Goal: Transaction & Acquisition: Purchase product/service

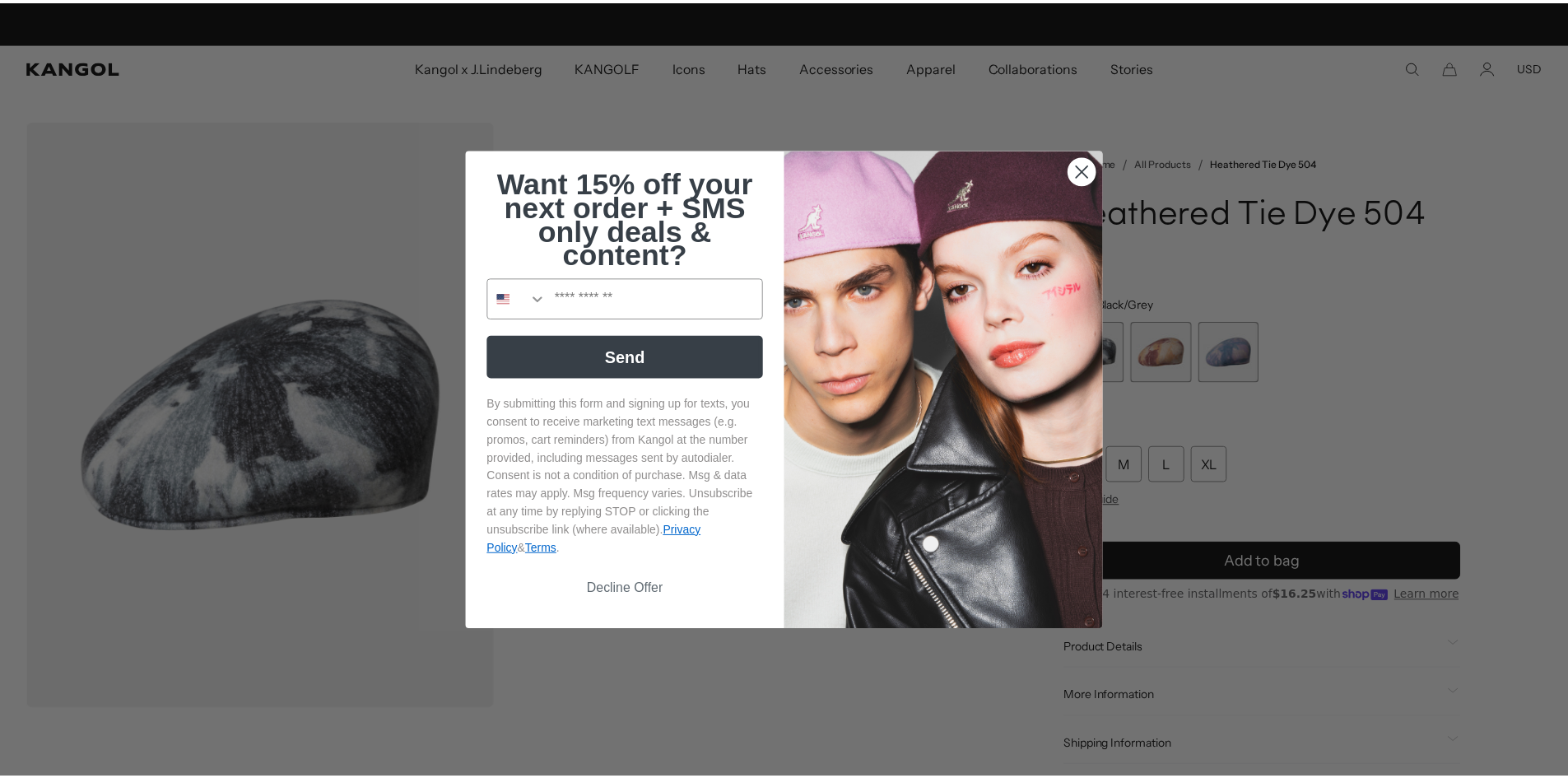
scroll to position [0, 339]
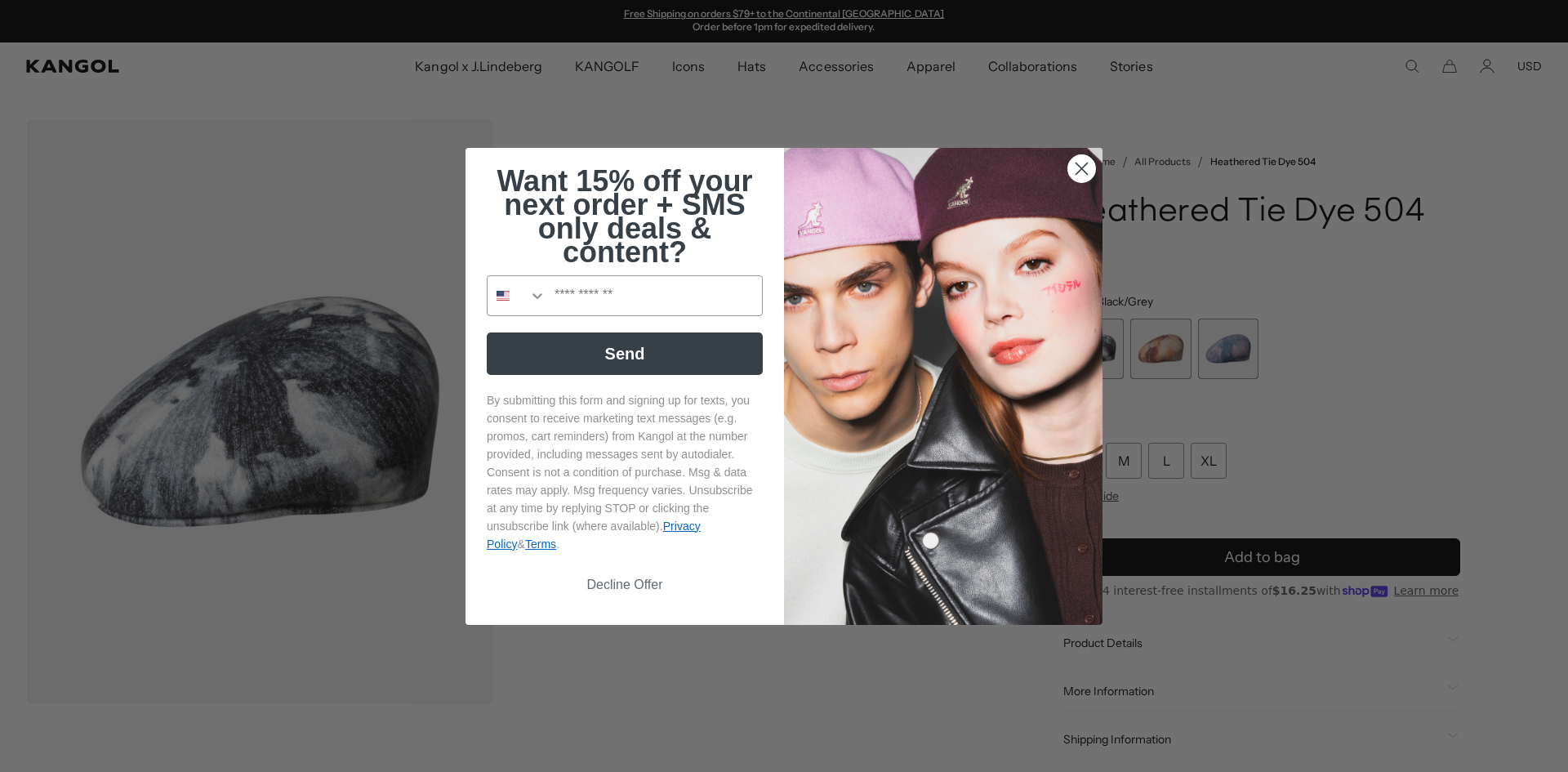
click at [1076, 171] on circle "Close dialog" at bounding box center [1082, 168] width 27 height 27
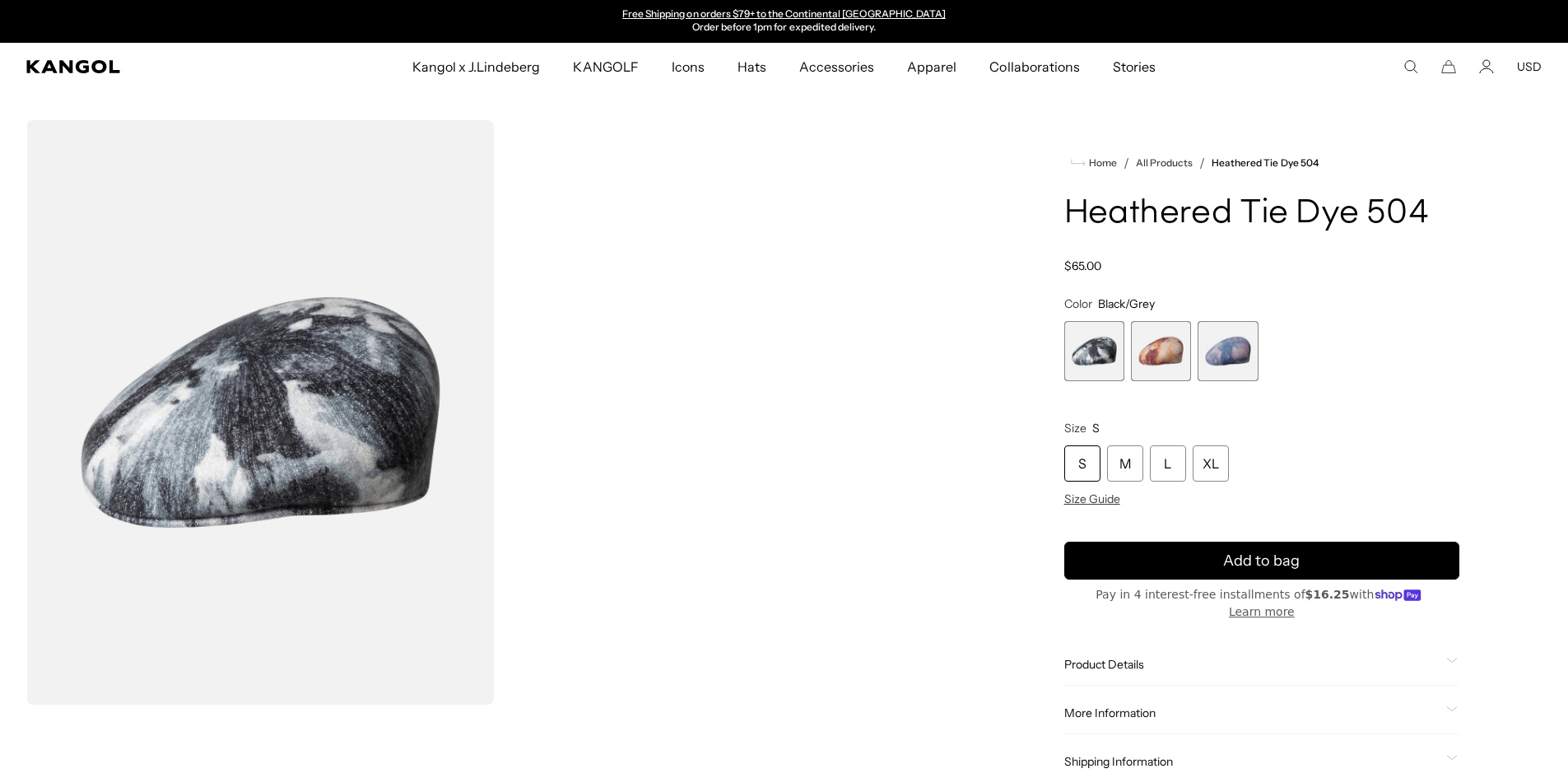
click at [1233, 351] on span "3 of 3" at bounding box center [1228, 350] width 60 height 60
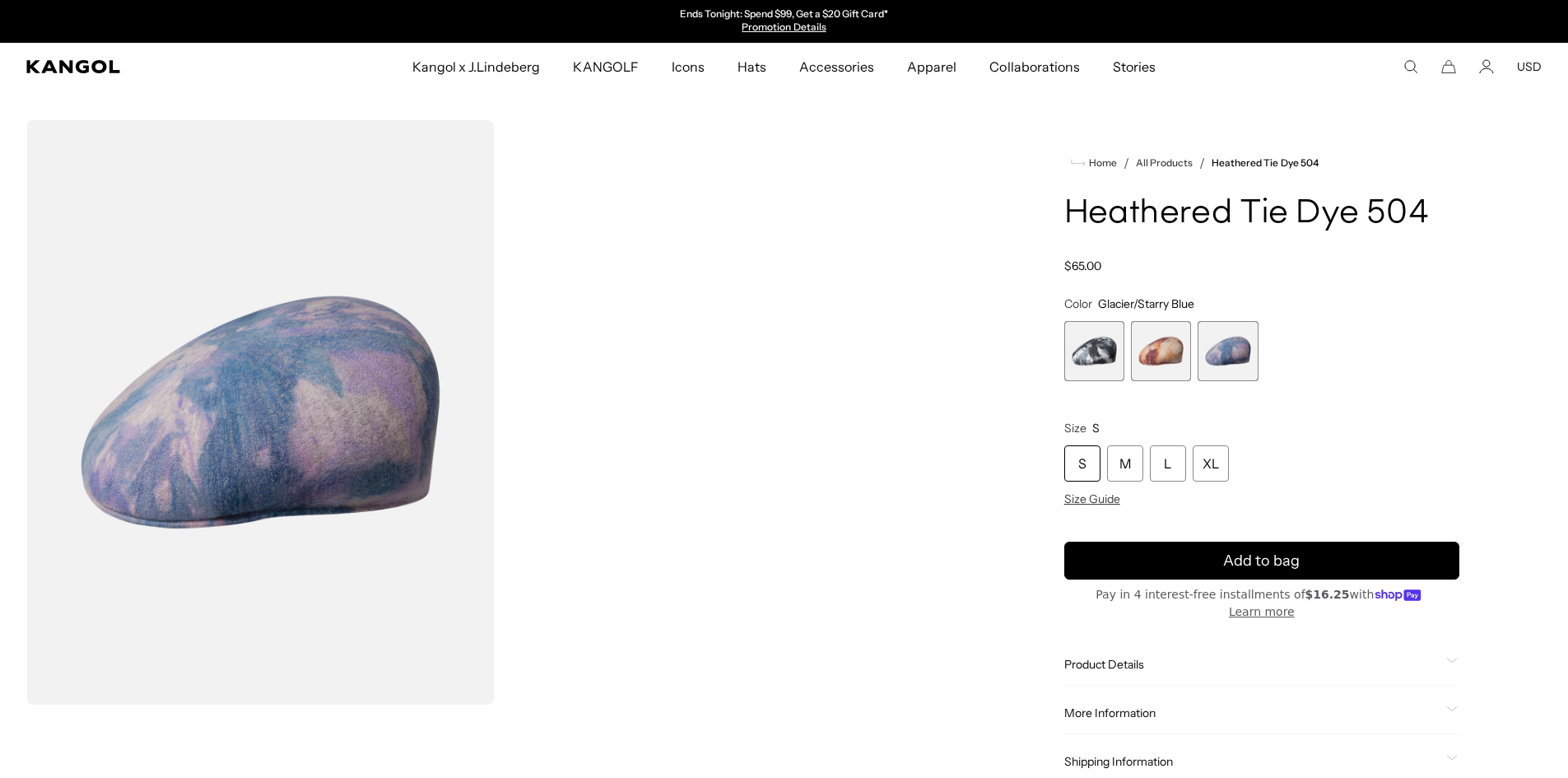
click at [1151, 352] on span "2 of 3" at bounding box center [1161, 350] width 60 height 60
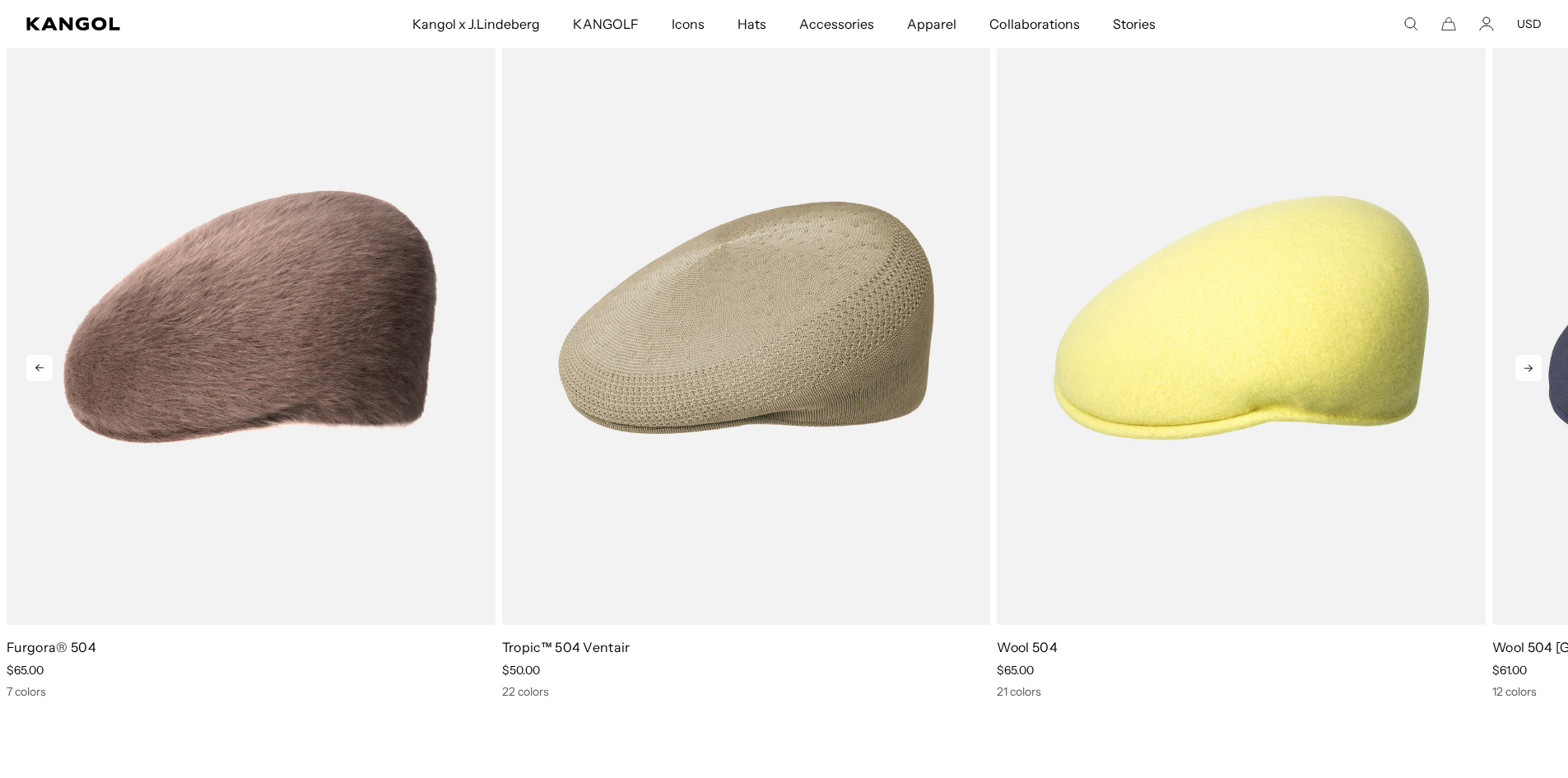
click at [37, 364] on icon at bounding box center [39, 368] width 9 height 8
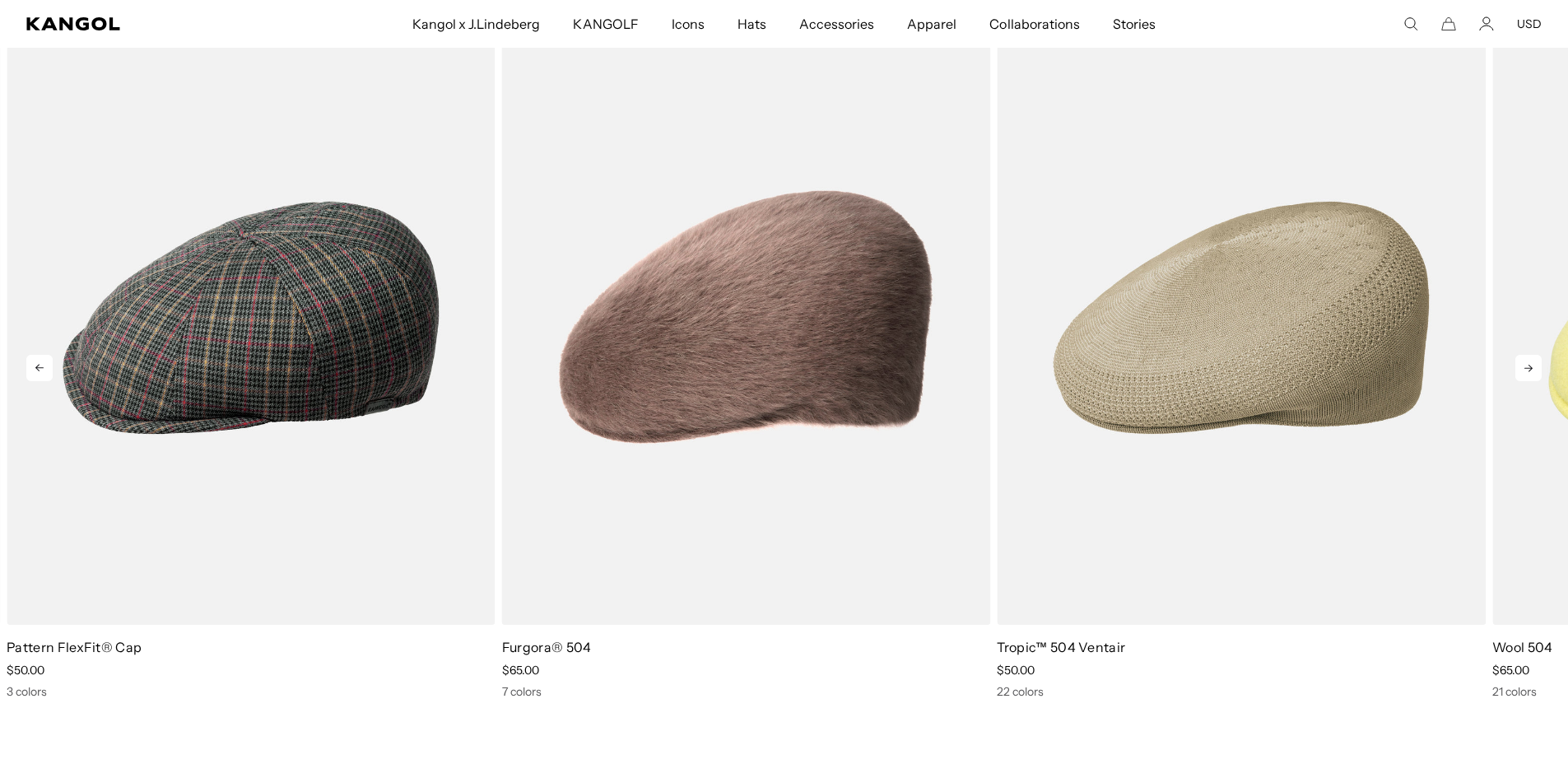
click at [35, 356] on icon at bounding box center [39, 367] width 26 height 26
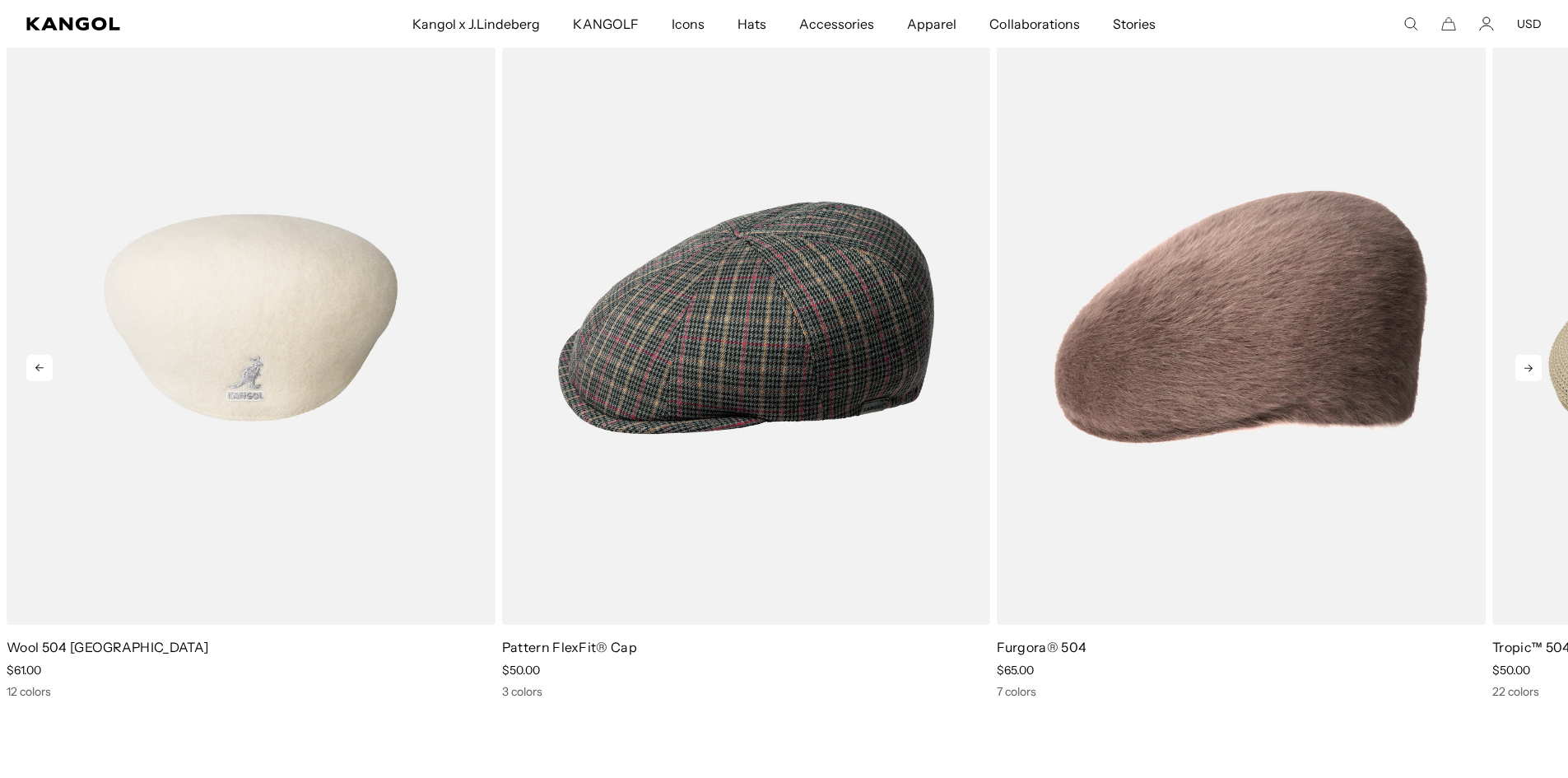
scroll to position [0, 339]
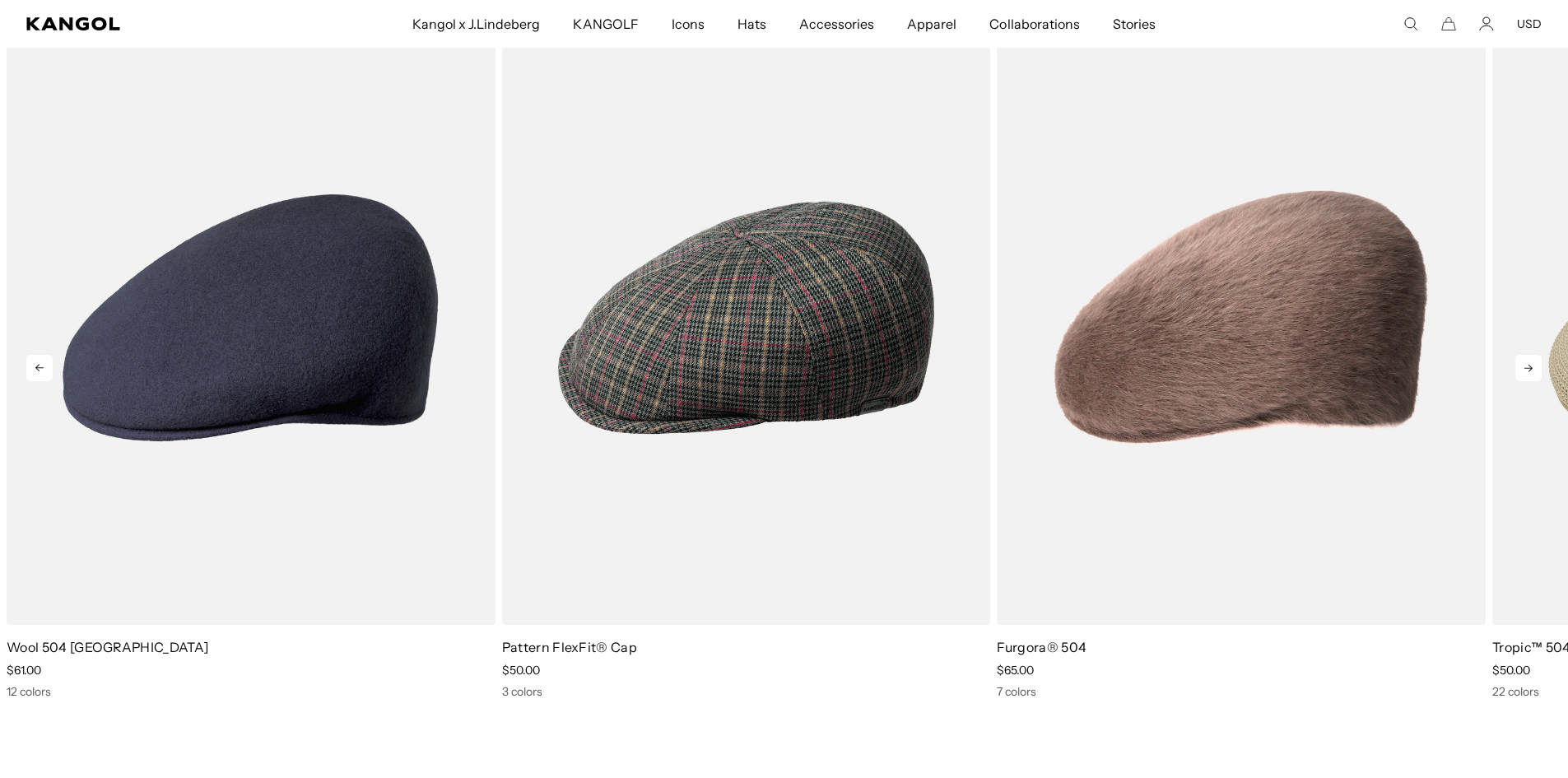
click at [30, 354] on icon at bounding box center [39, 367] width 26 height 26
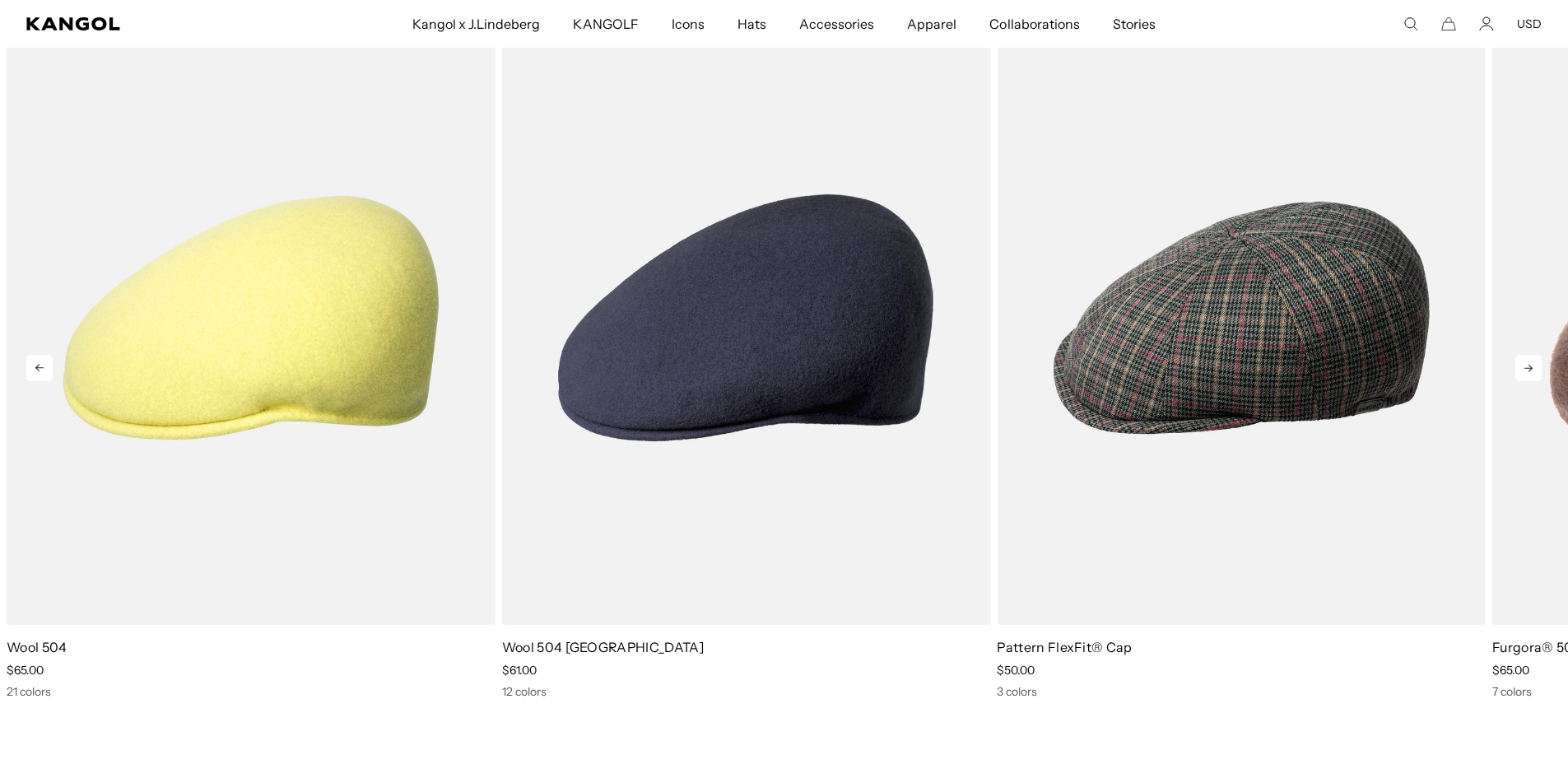
scroll to position [0, 0]
click at [30, 354] on icon at bounding box center [39, 367] width 26 height 26
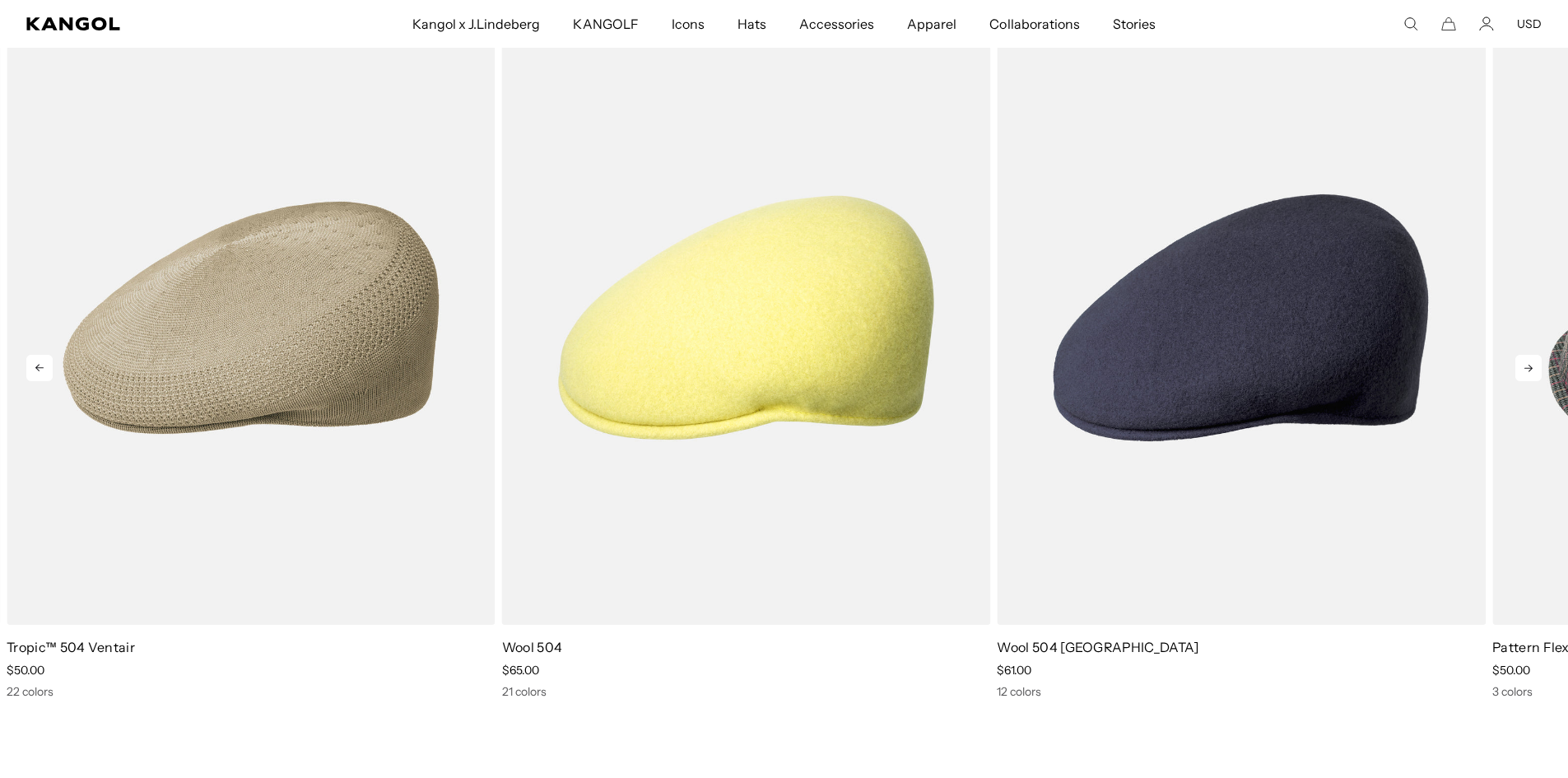
click at [30, 354] on icon at bounding box center [39, 367] width 26 height 26
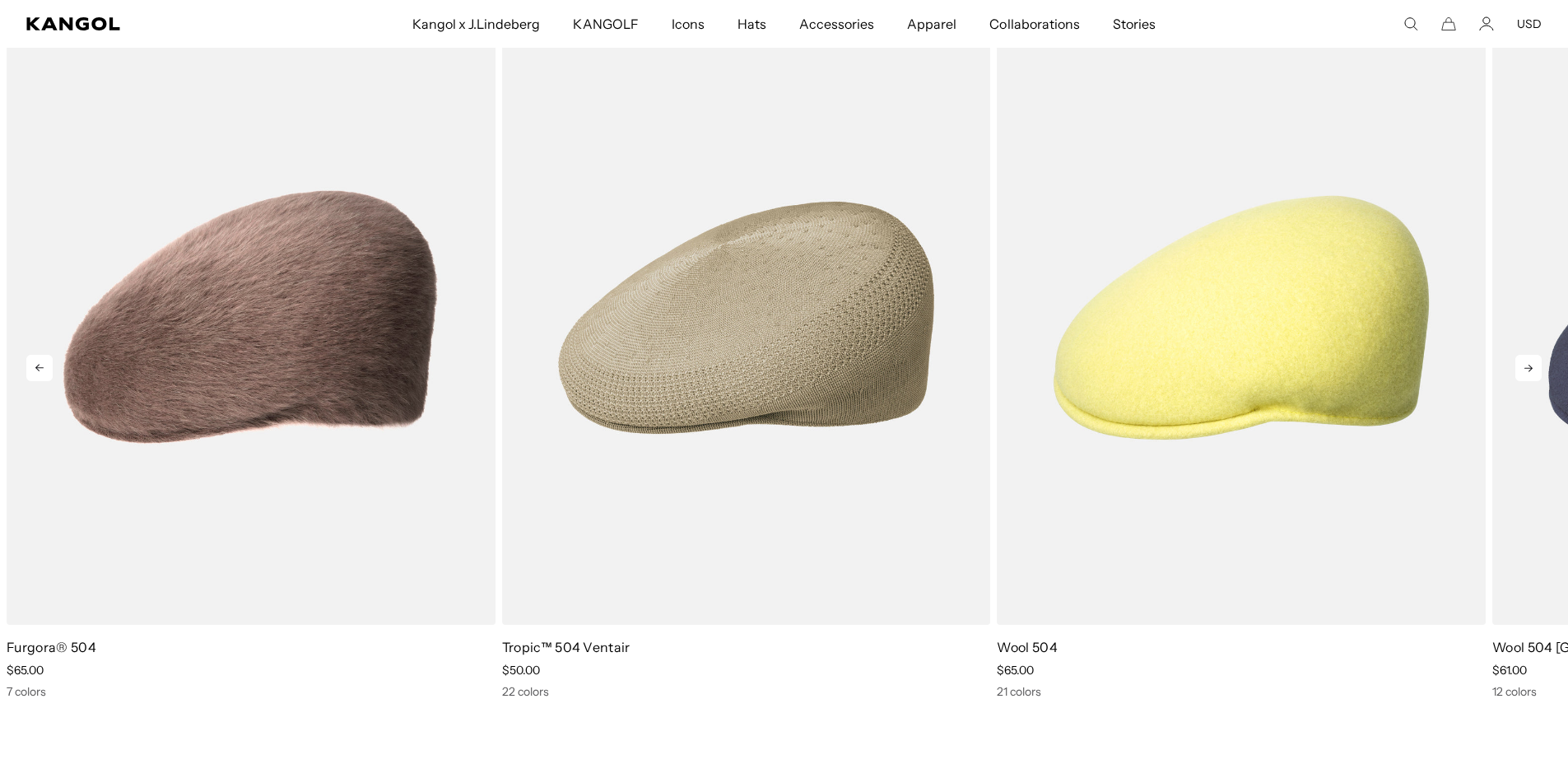
scroll to position [0, 339]
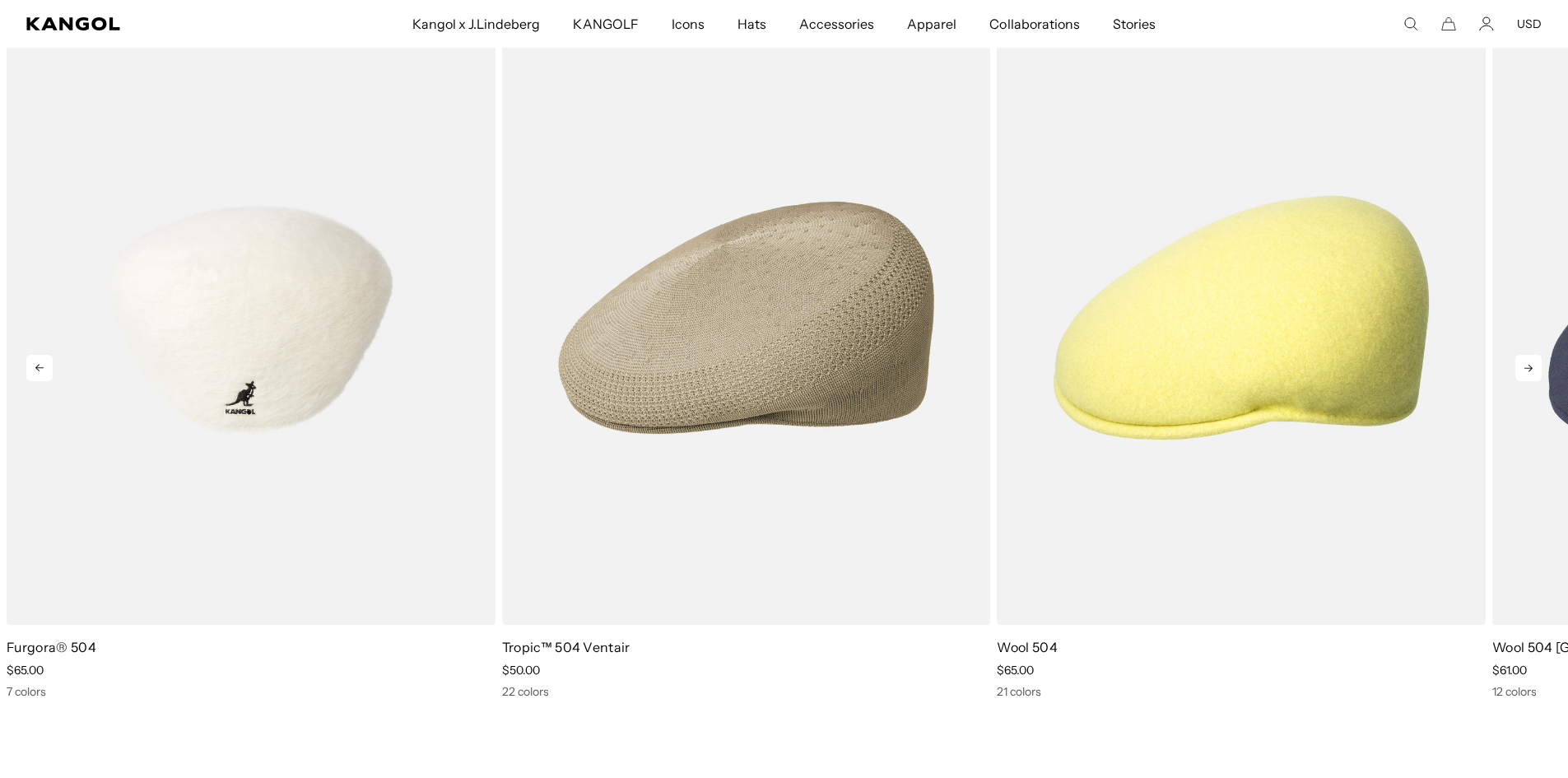
click at [195, 358] on img "1 of 5" at bounding box center [251, 317] width 489 height 613
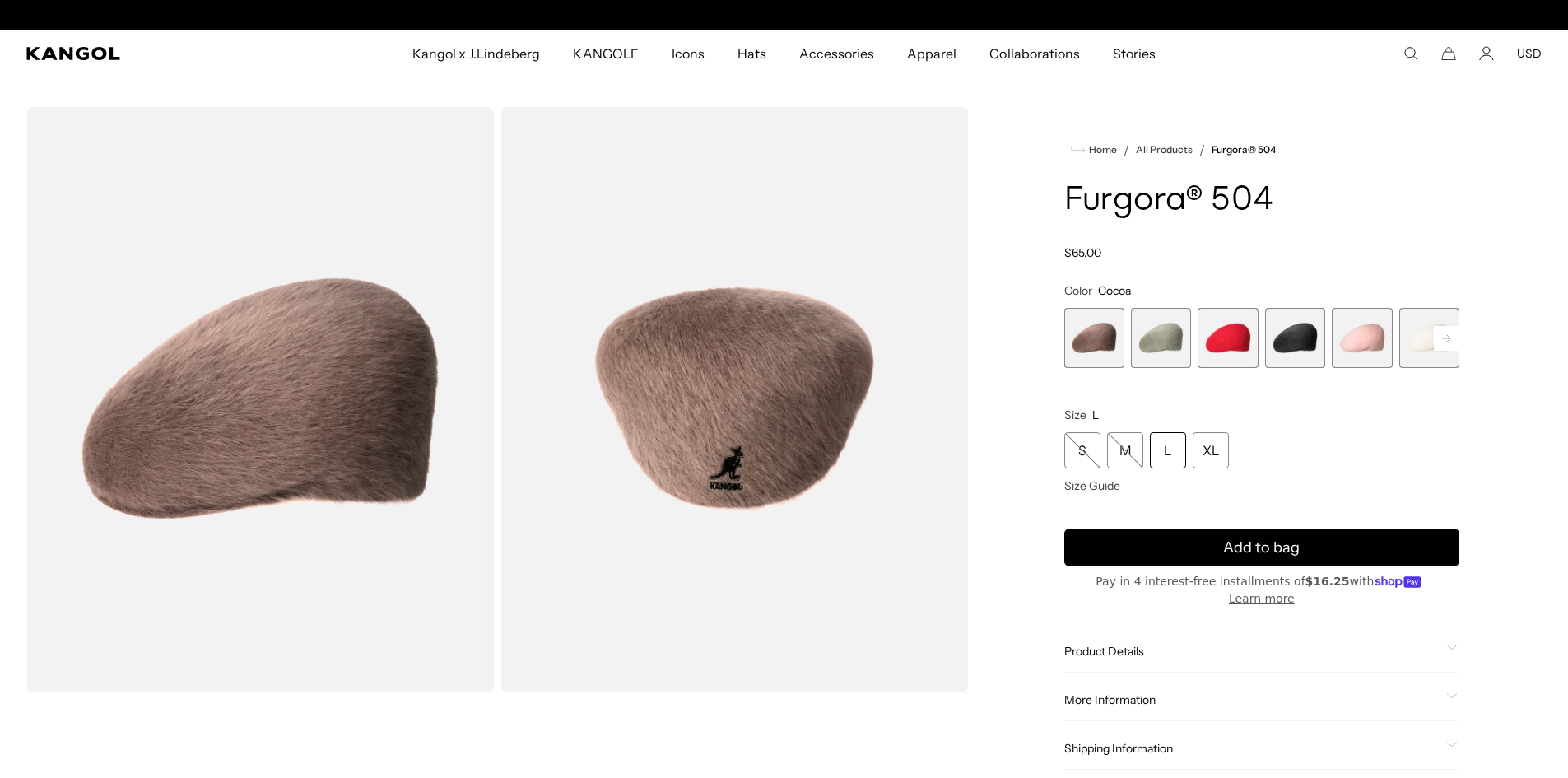
scroll to position [0, 339]
drag, startPoint x: 1219, startPoint y: 343, endPoint x: 1219, endPoint y: 332, distance: 11.0
click at [1219, 341] on span "3 of 7" at bounding box center [1228, 338] width 60 height 60
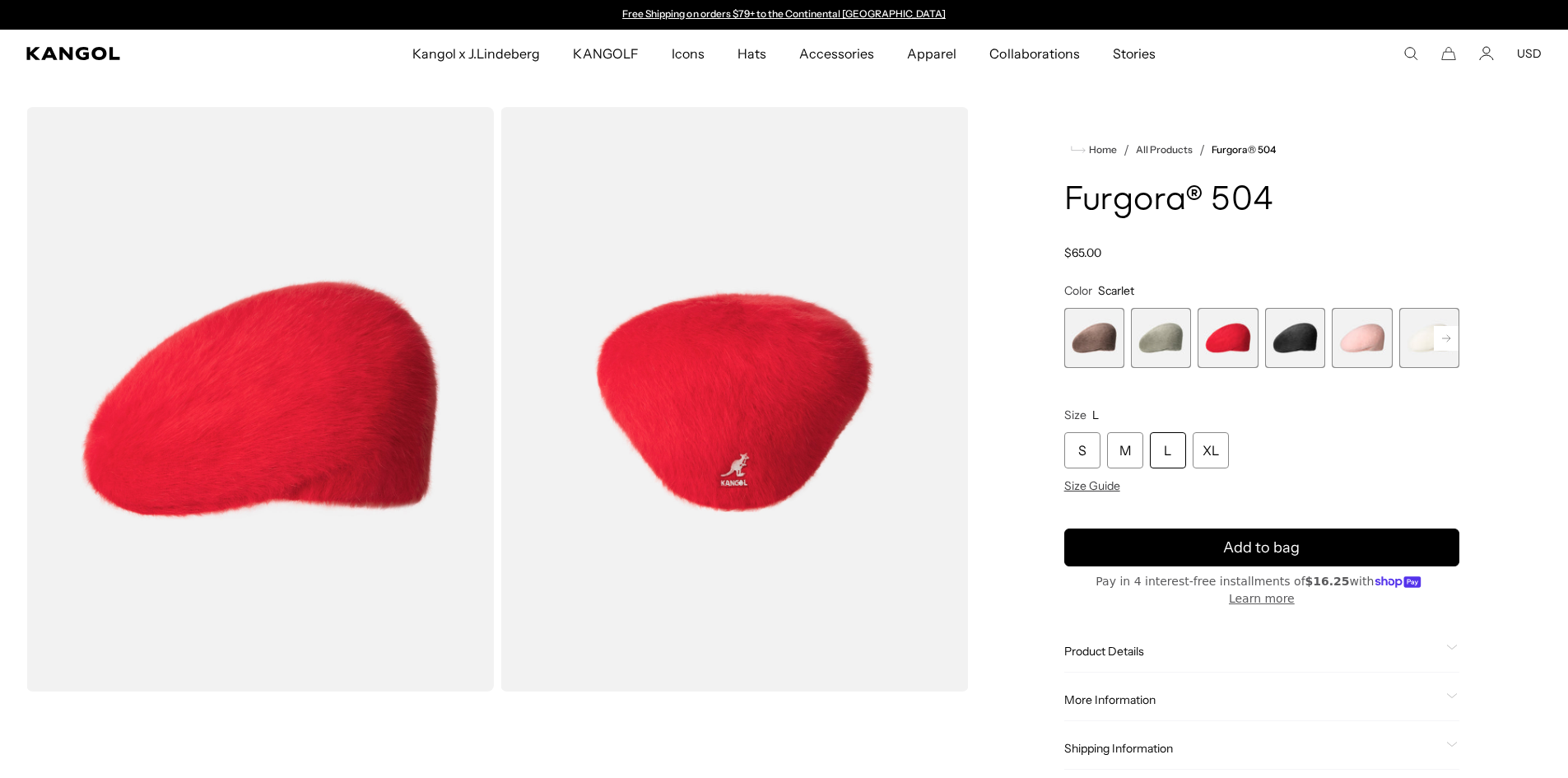
click at [1306, 333] on span "4 of 7" at bounding box center [1295, 338] width 60 height 60
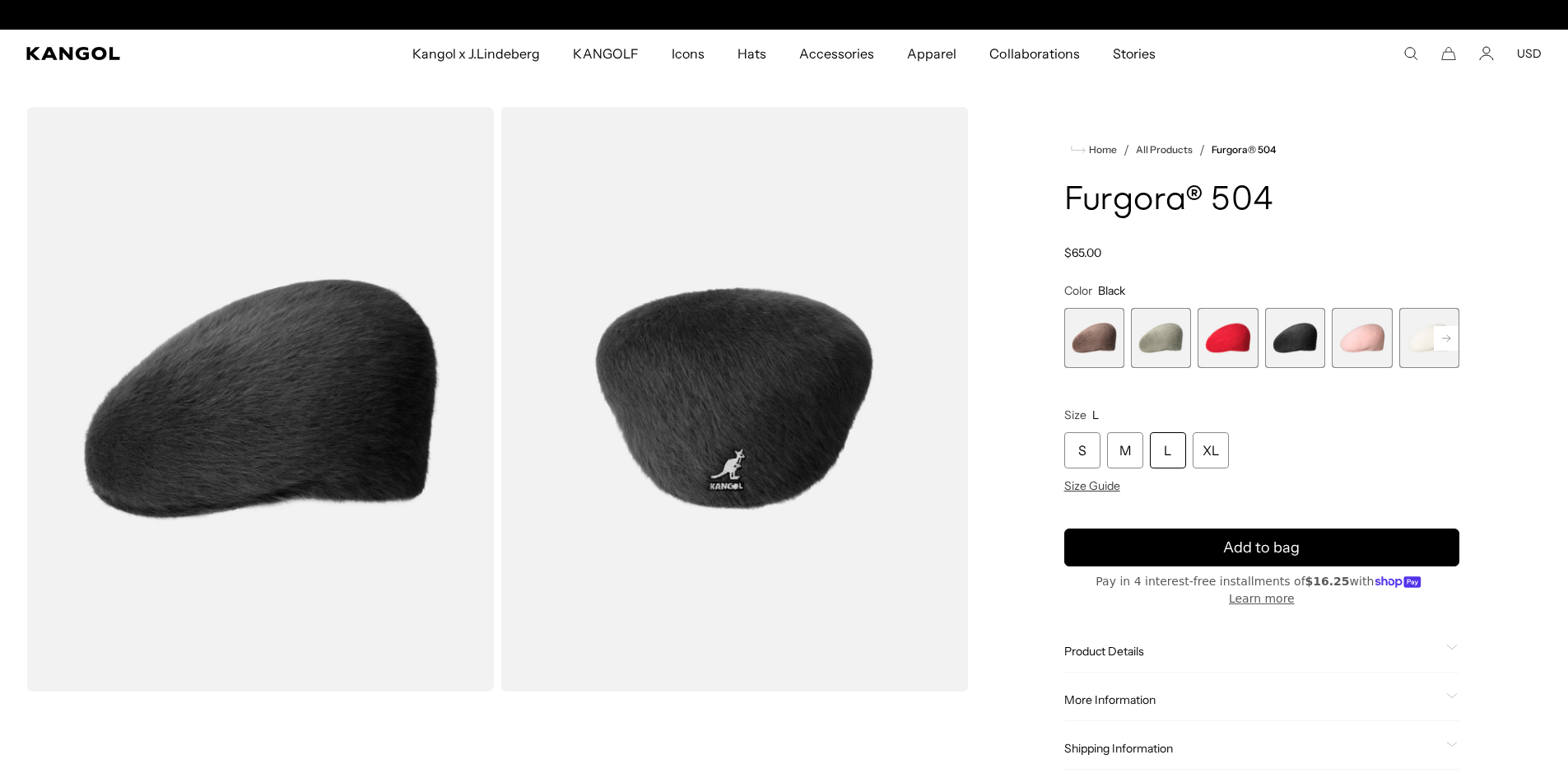
scroll to position [0, 339]
click at [1153, 337] on span "2 of 7" at bounding box center [1161, 338] width 60 height 60
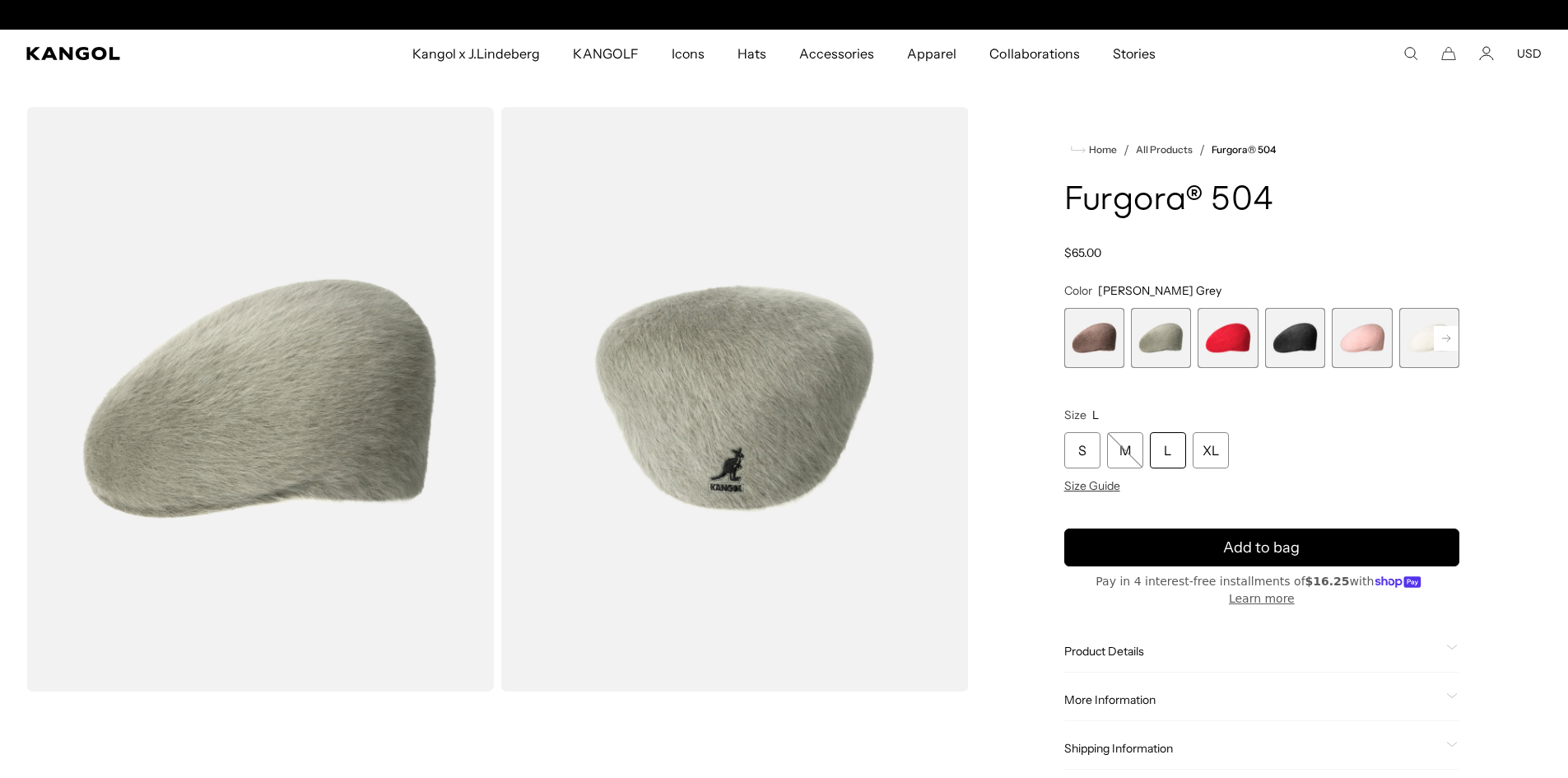
scroll to position [0, 339]
click at [1444, 336] on rect at bounding box center [1447, 338] width 25 height 25
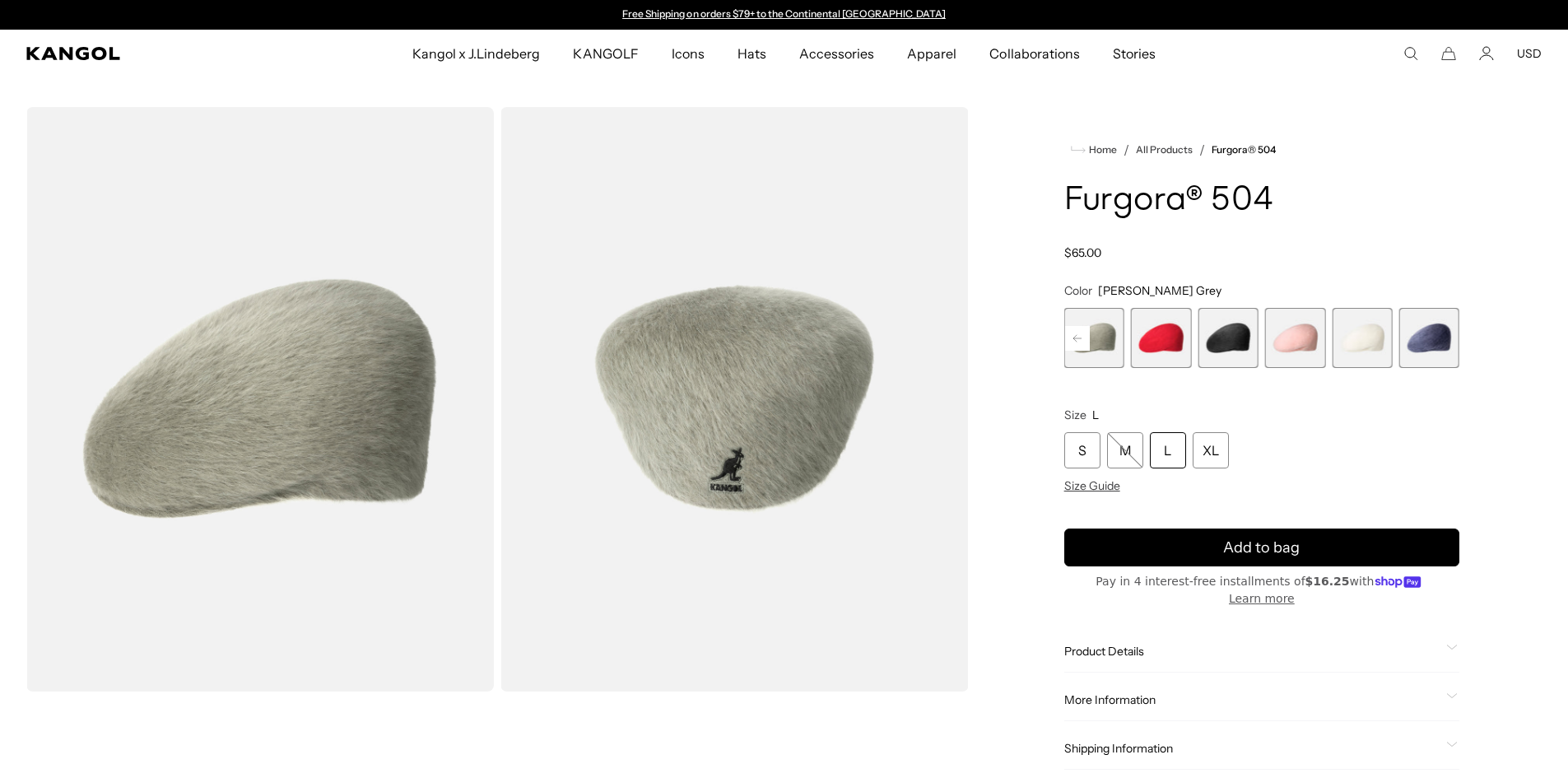
click at [1444, 336] on span "7 of 7" at bounding box center [1429, 338] width 60 height 60
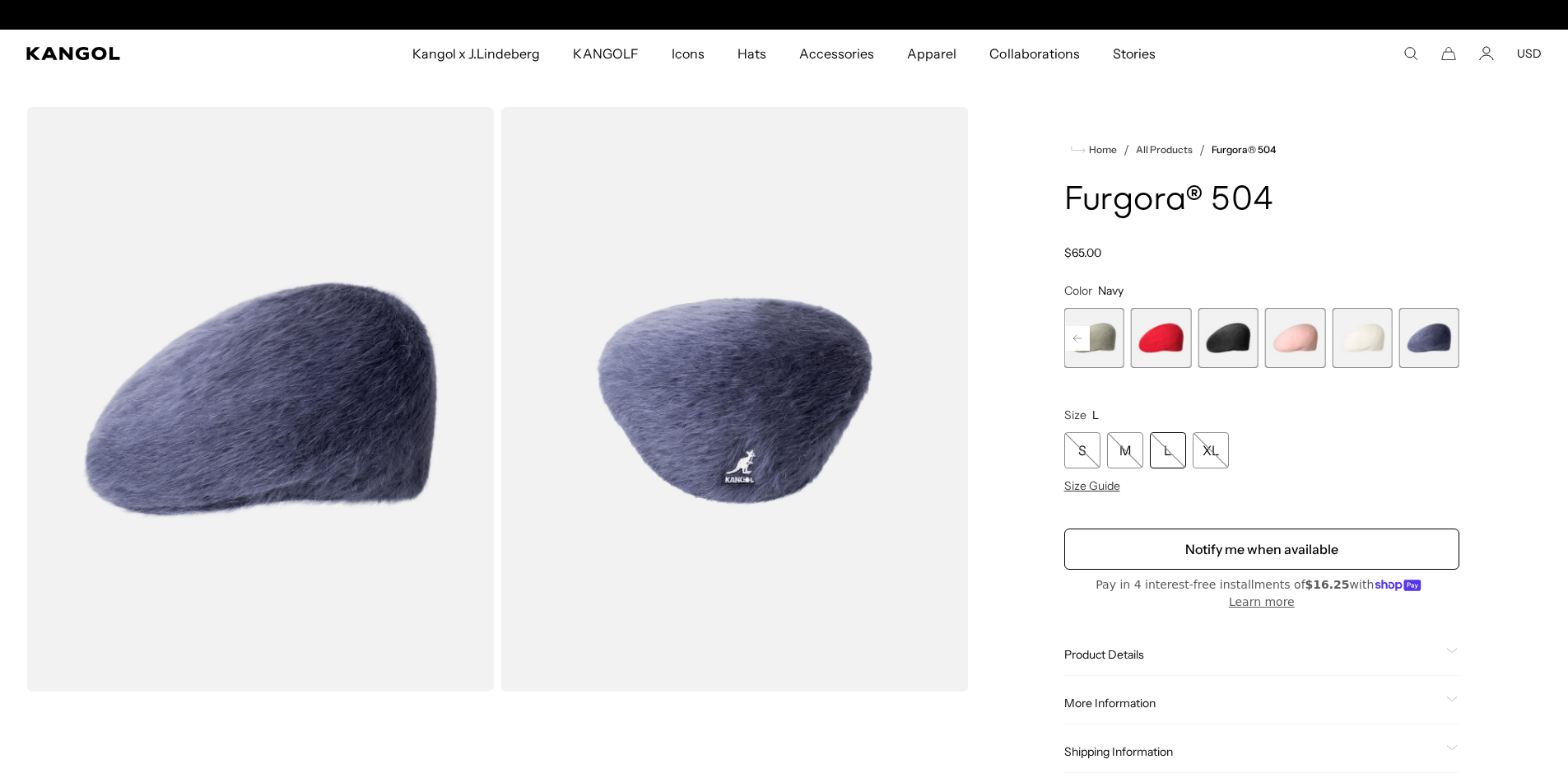
scroll to position [0, 339]
click at [1070, 336] on rect at bounding box center [1078, 338] width 25 height 25
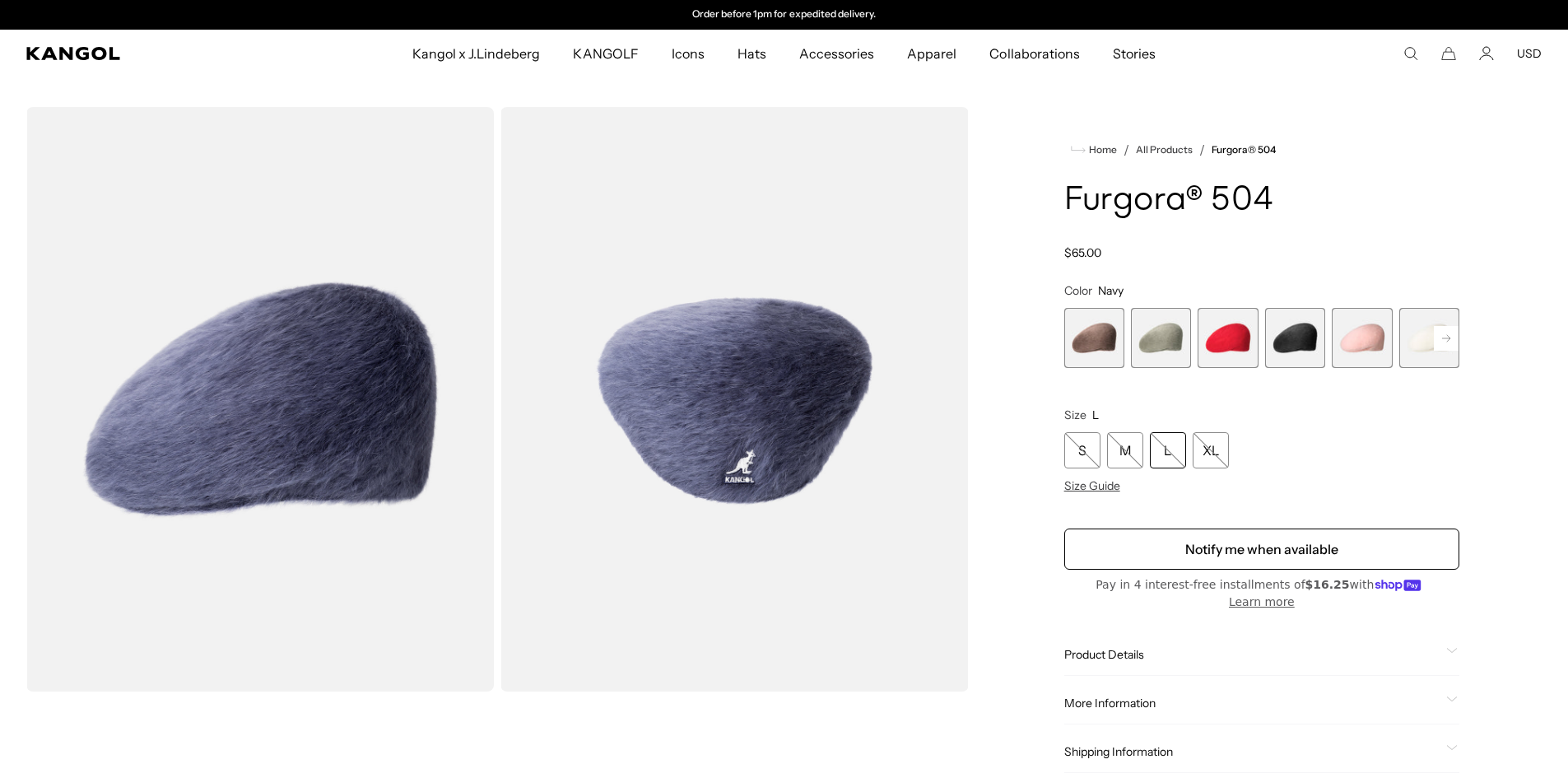
click at [1163, 335] on span "2 of 7" at bounding box center [1161, 338] width 60 height 60
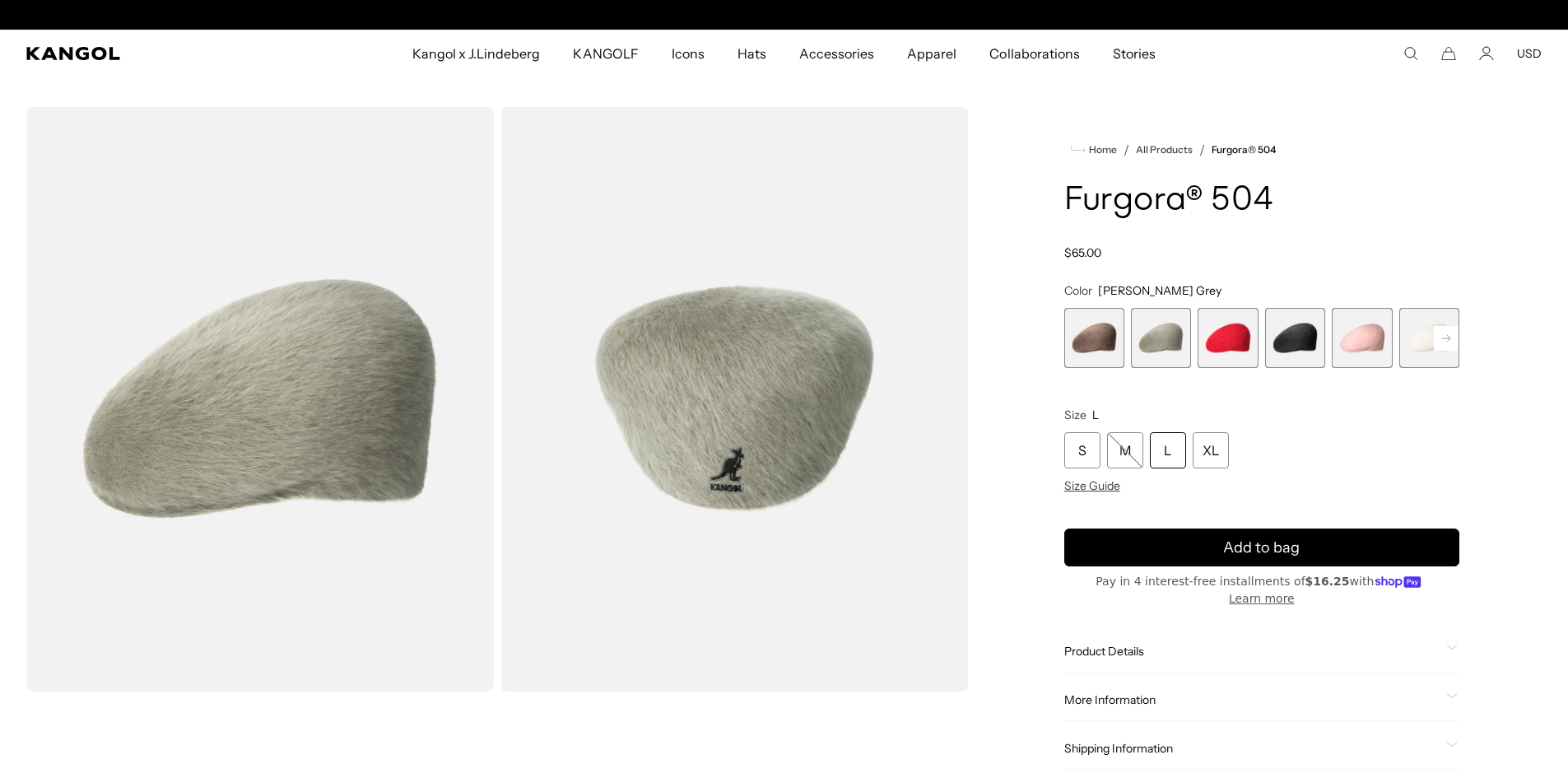
scroll to position [0, 339]
click at [1232, 341] on span "3 of 7" at bounding box center [1228, 338] width 60 height 60
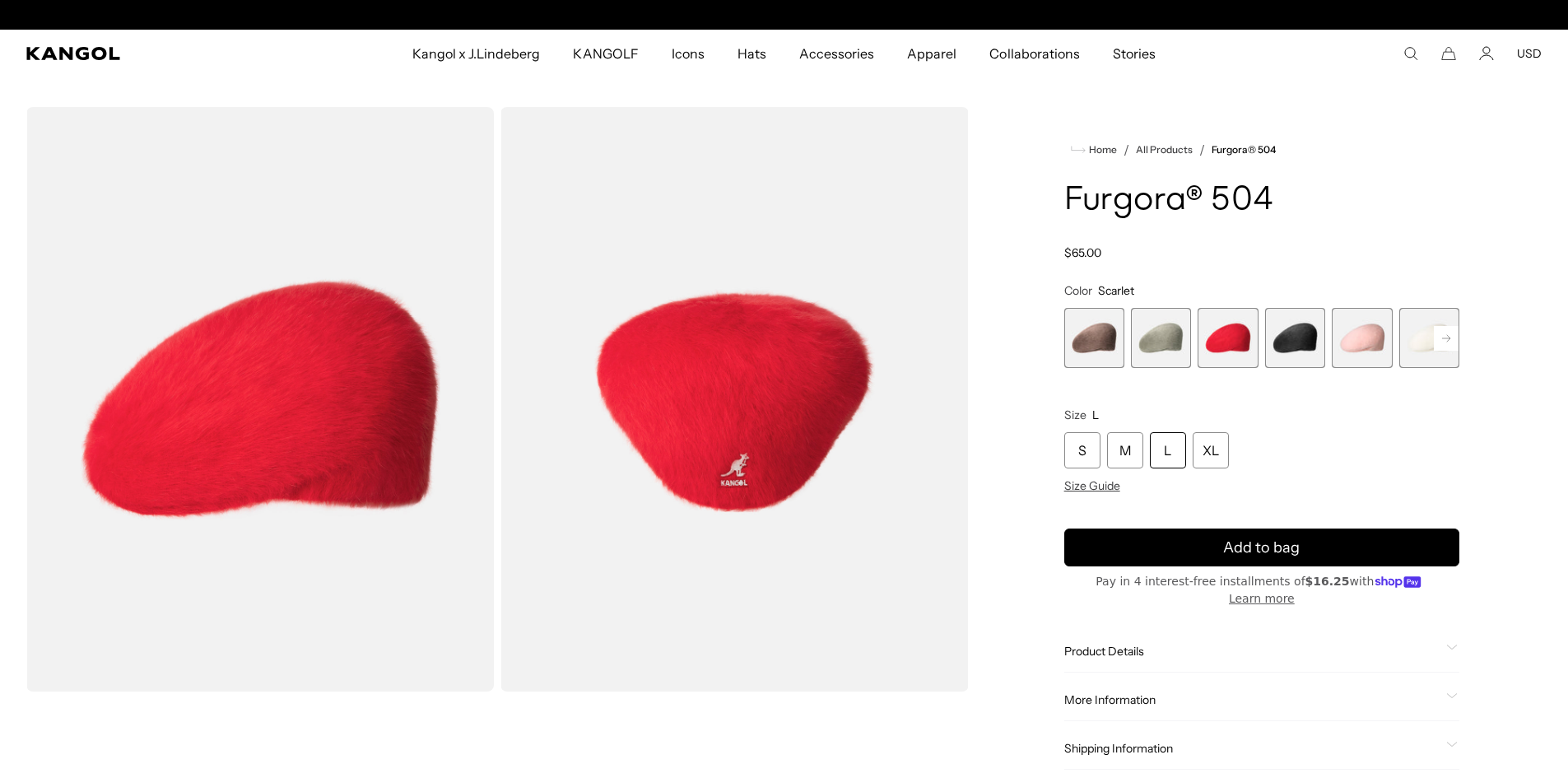
click at [1303, 341] on span "4 of 7" at bounding box center [1295, 338] width 60 height 60
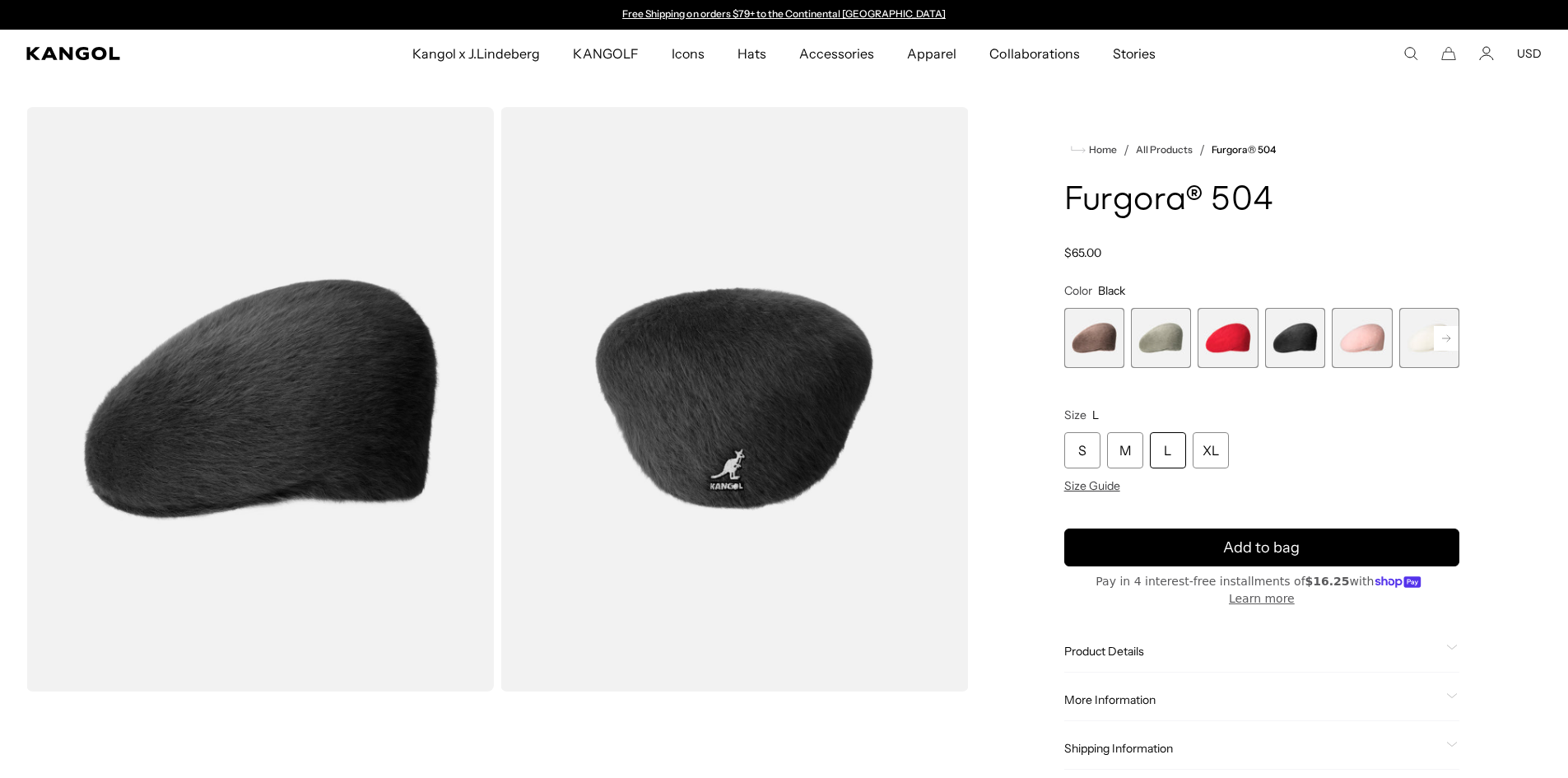
click at [1364, 339] on span "5 of 7" at bounding box center [1362, 338] width 60 height 60
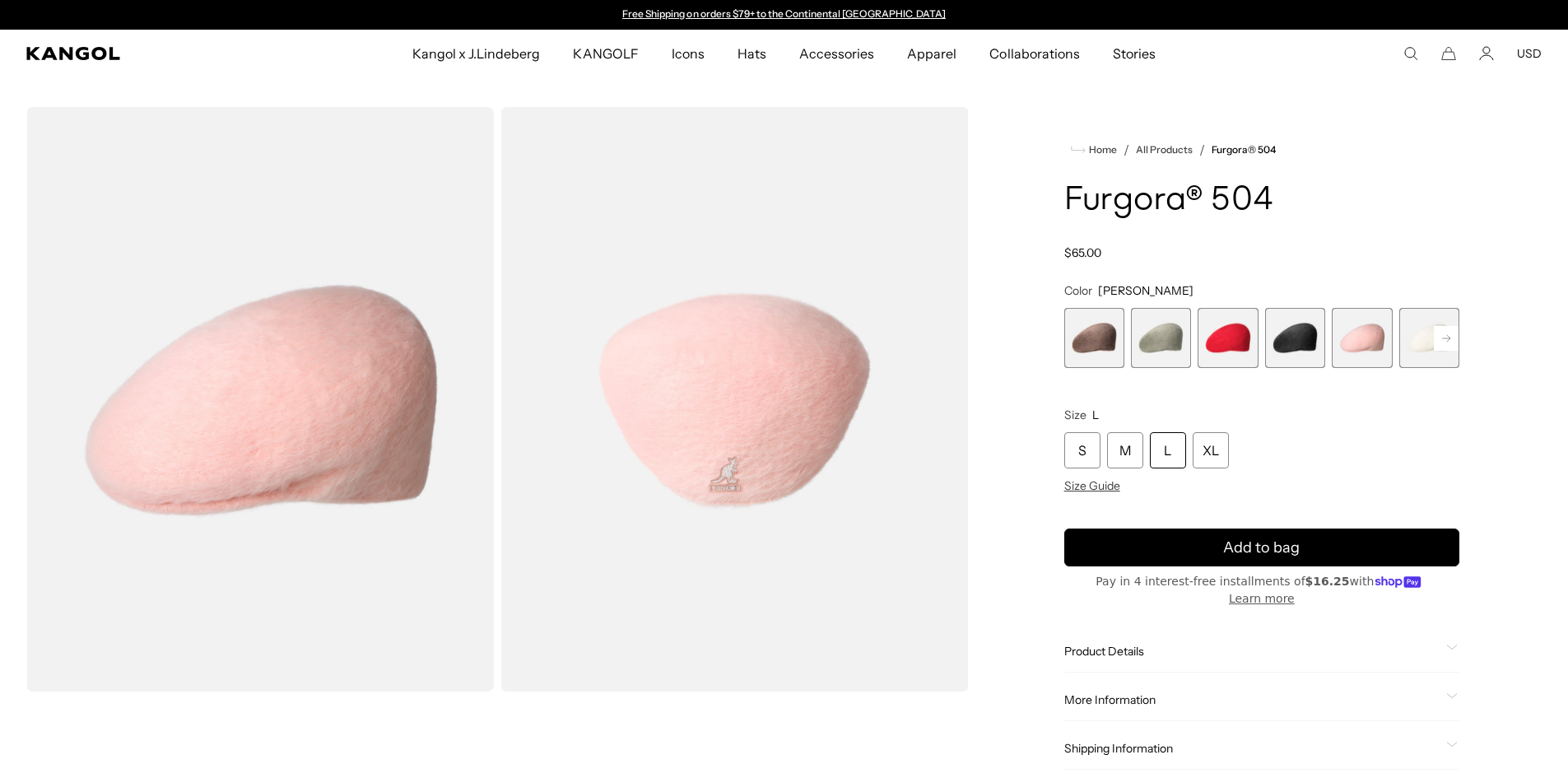
click at [1097, 336] on span "1 of 7" at bounding box center [1094, 338] width 60 height 60
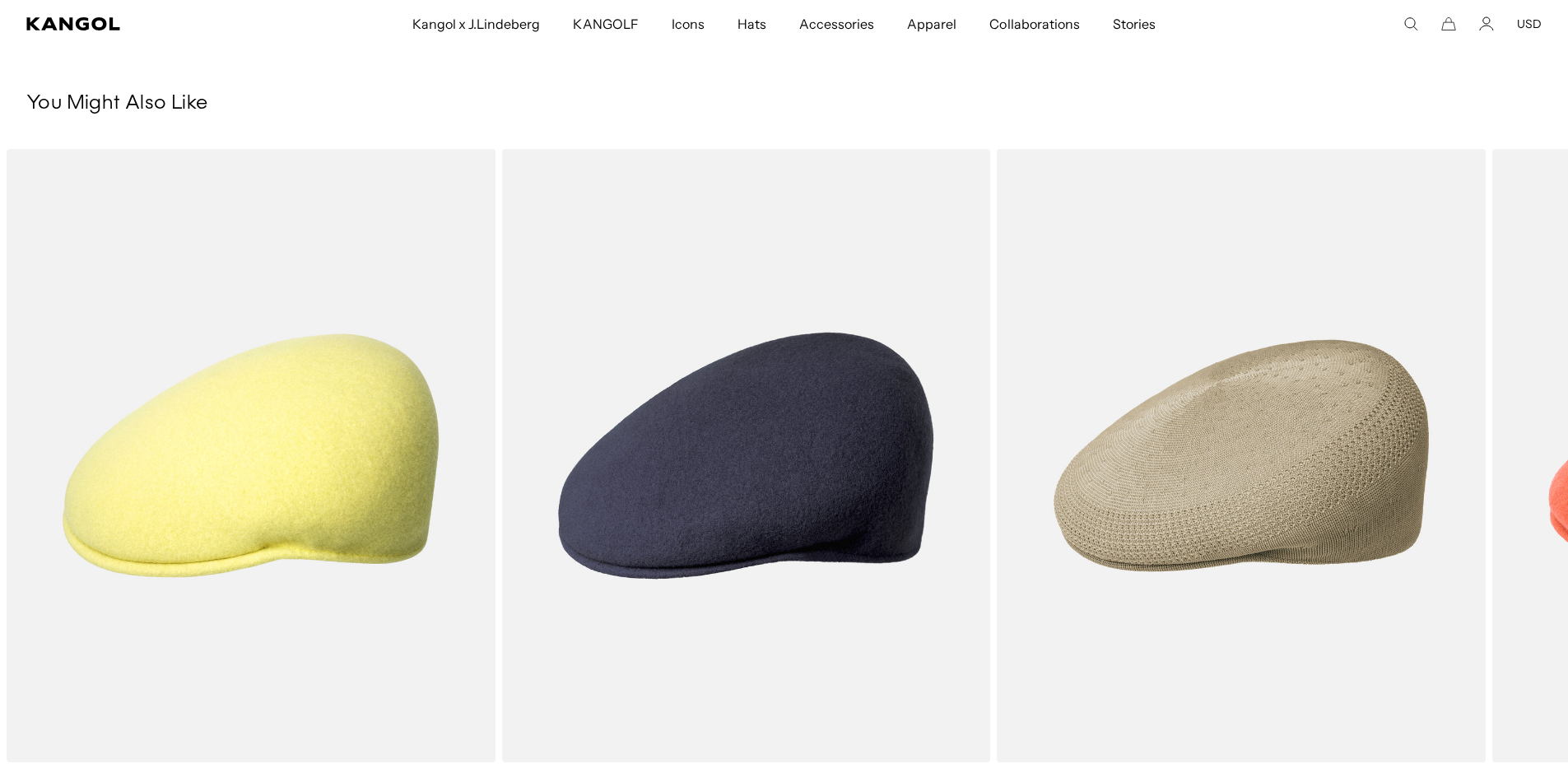
scroll to position [0, 339]
